Goal: Task Accomplishment & Management: Manage account settings

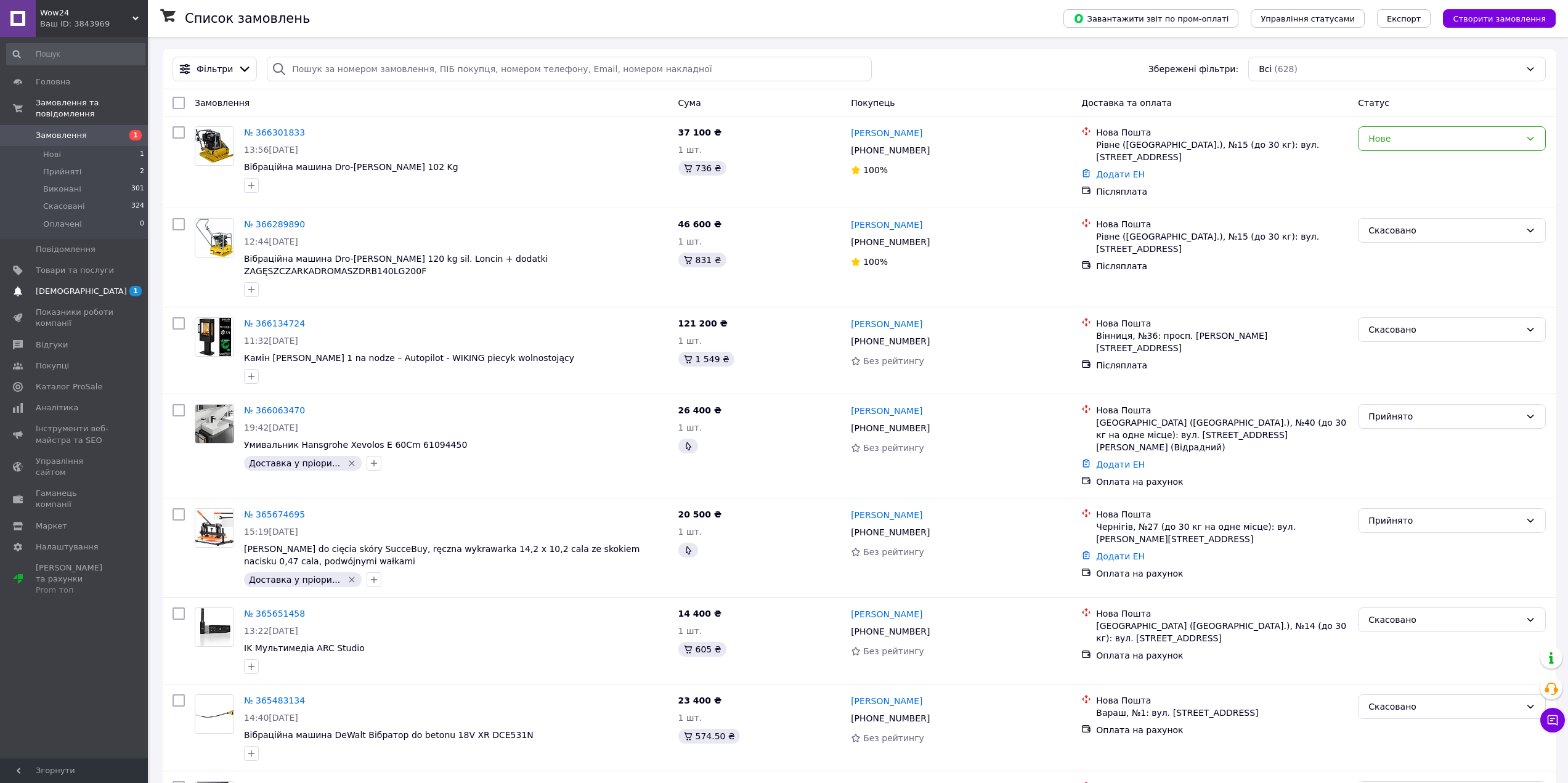
click at [124, 286] on span "1 0" at bounding box center [131, 292] width 34 height 11
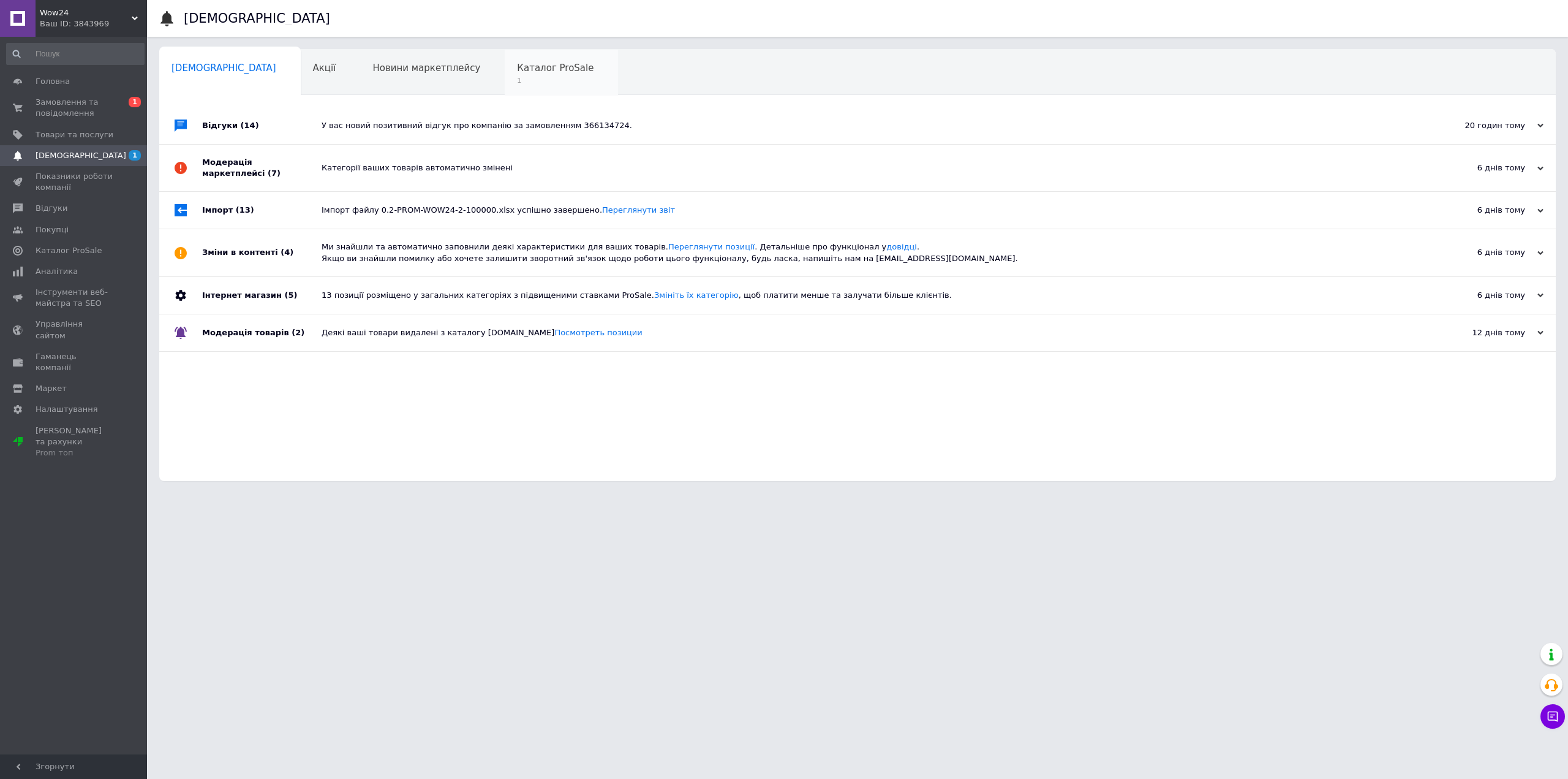
click at [504, 74] on div "Каталог ProSale 1" at bounding box center [561, 73] width 113 height 47
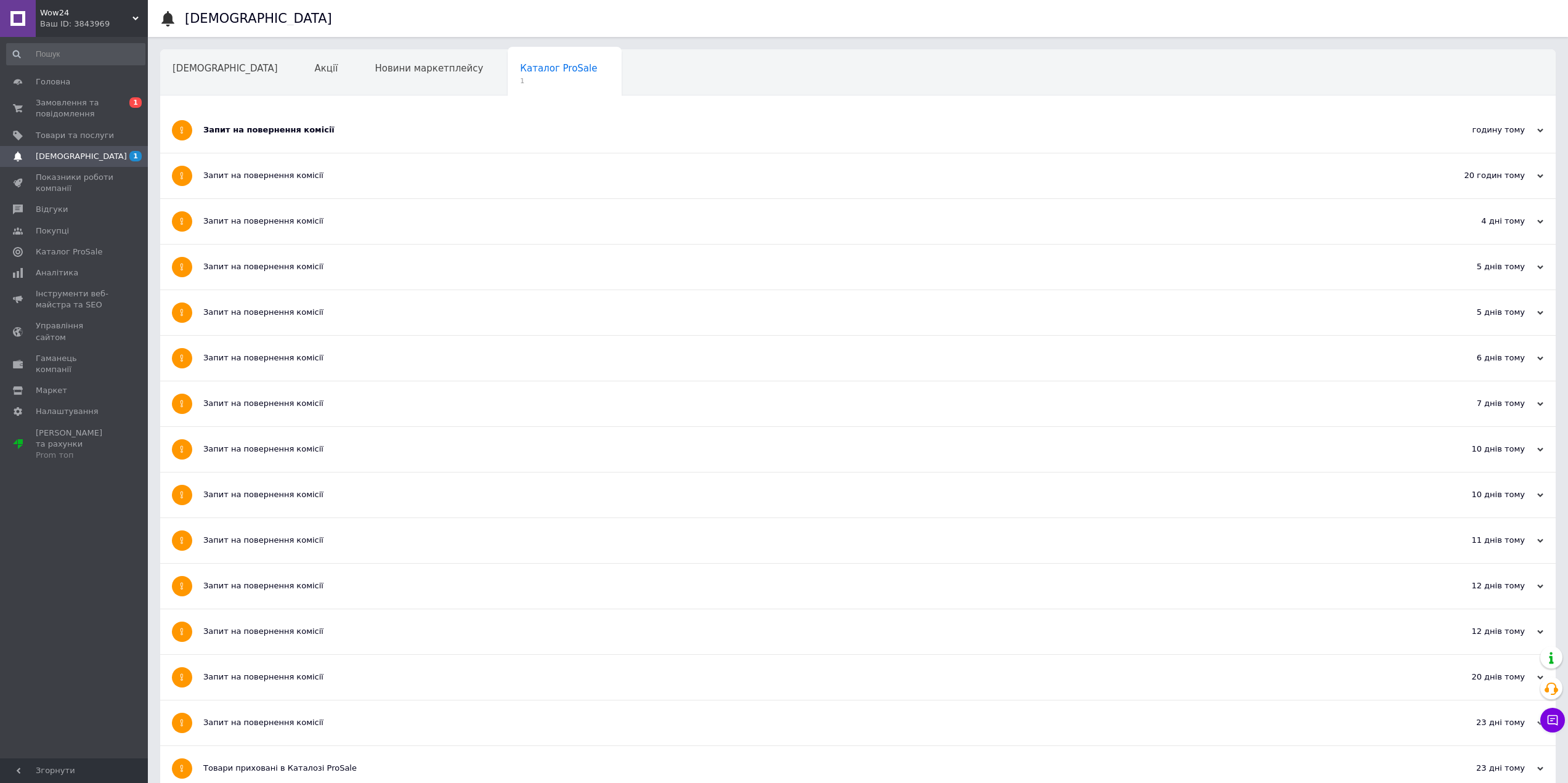
click at [268, 131] on div "Запит на повернення комісії" at bounding box center [812, 130] width 1217 height 11
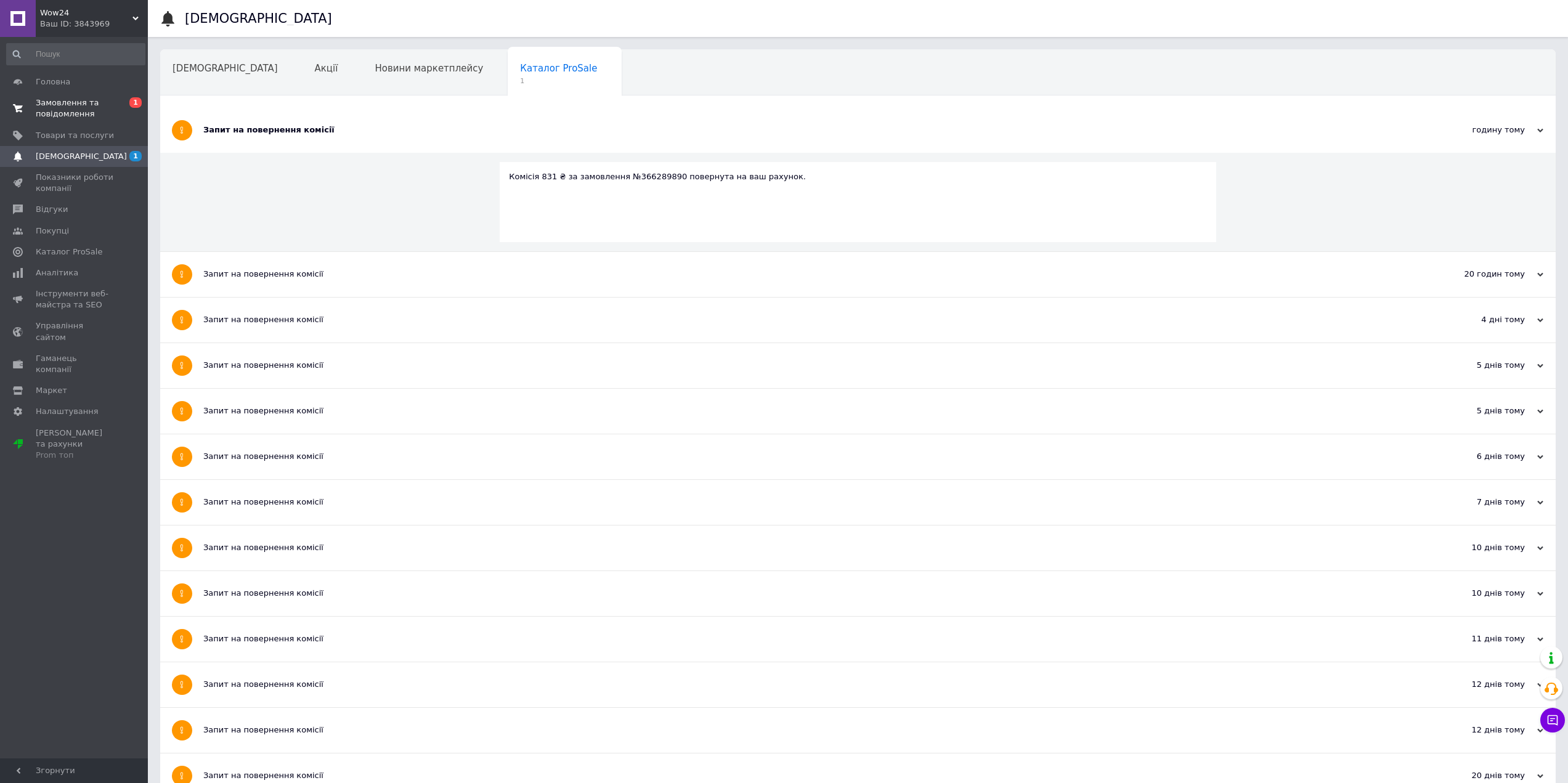
click at [74, 108] on span "Замовлення та повідомлення" at bounding box center [75, 108] width 78 height 22
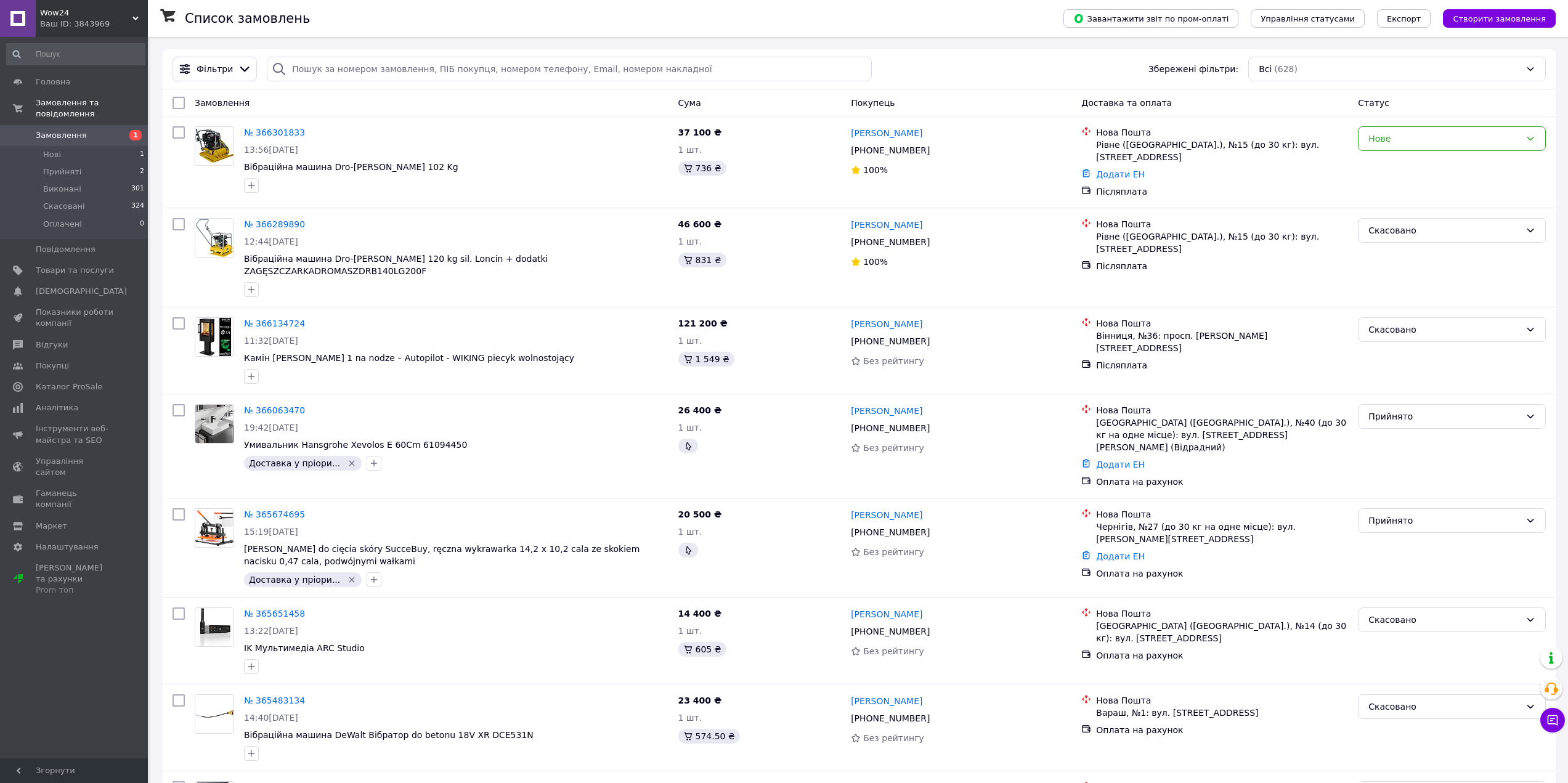
click at [900, 70] on div "Фільтри Збережені фільтри: Всі (628)" at bounding box center [859, 68] width 1383 height 24
